Goal: Information Seeking & Learning: Learn about a topic

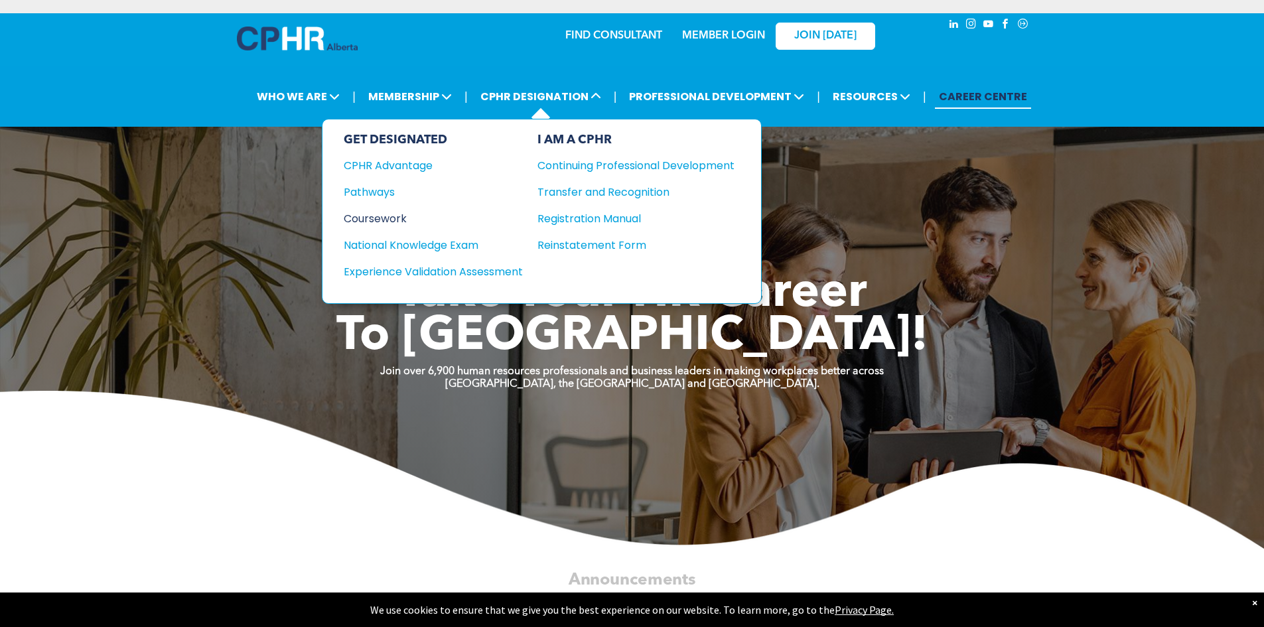
click at [395, 216] on div "Coursework" at bounding box center [424, 218] width 161 height 17
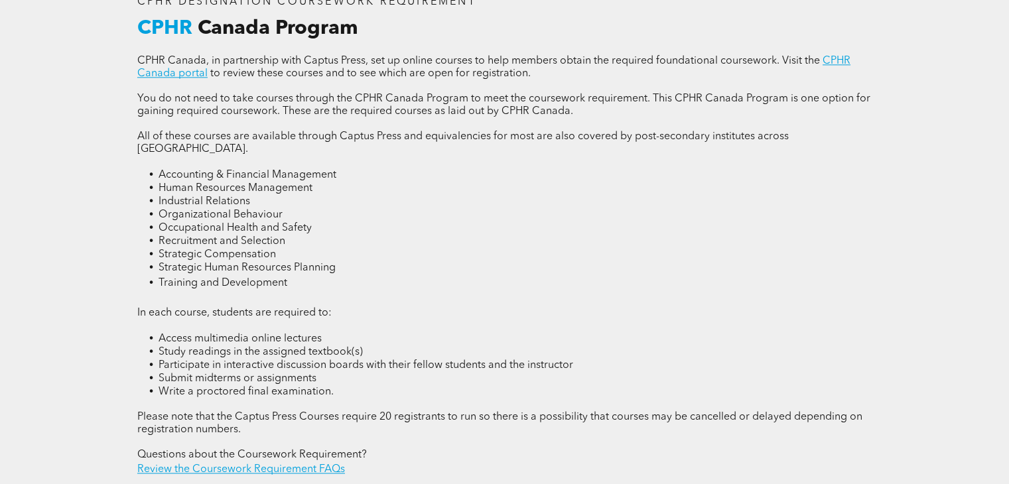
scroll to position [1866, 0]
